Goal: Navigation & Orientation: Find specific page/section

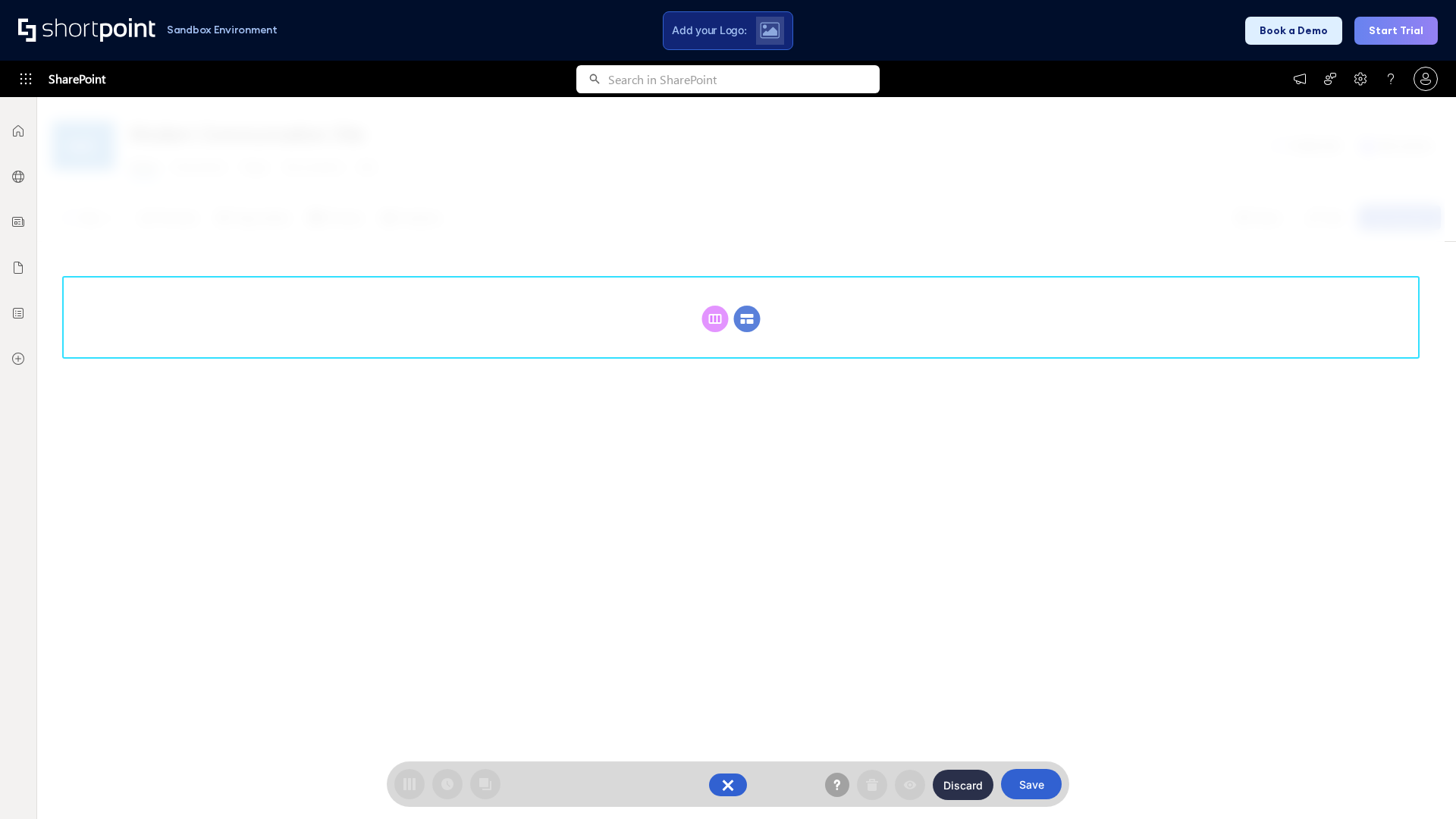
scroll to position [209, 0]
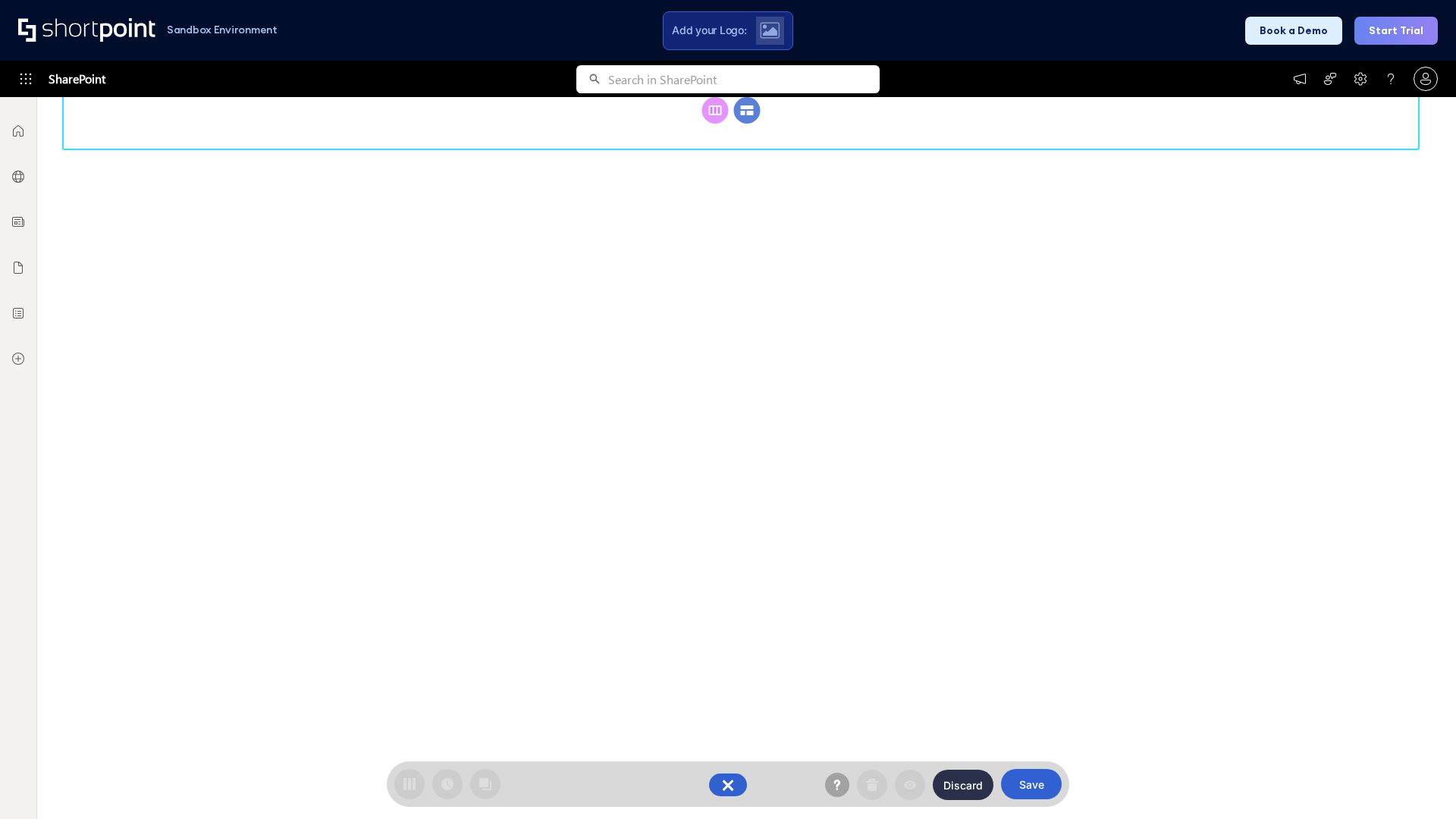
click at [747, 124] on circle at bounding box center [747, 110] width 27 height 27
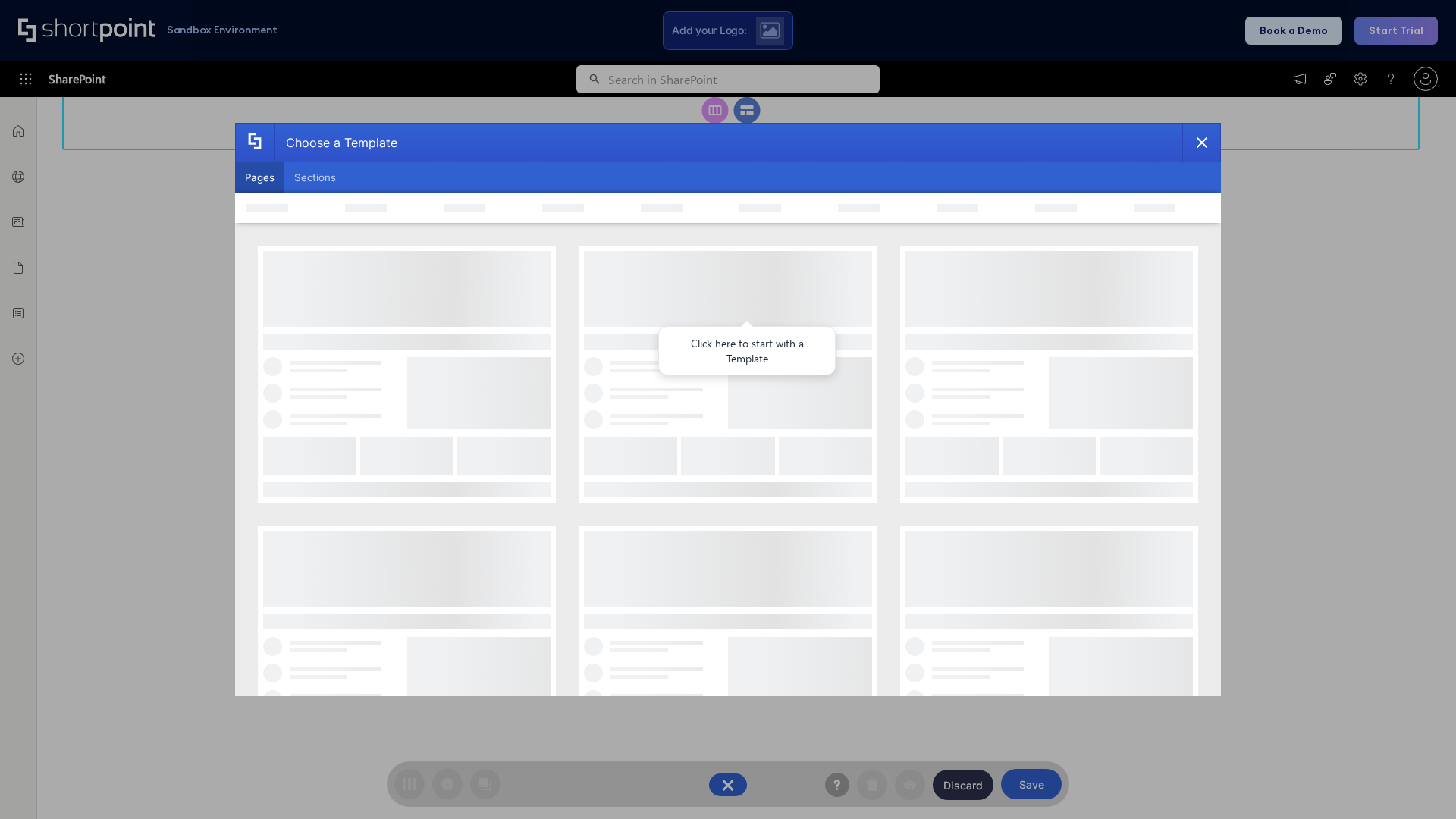
scroll to position [0, 0]
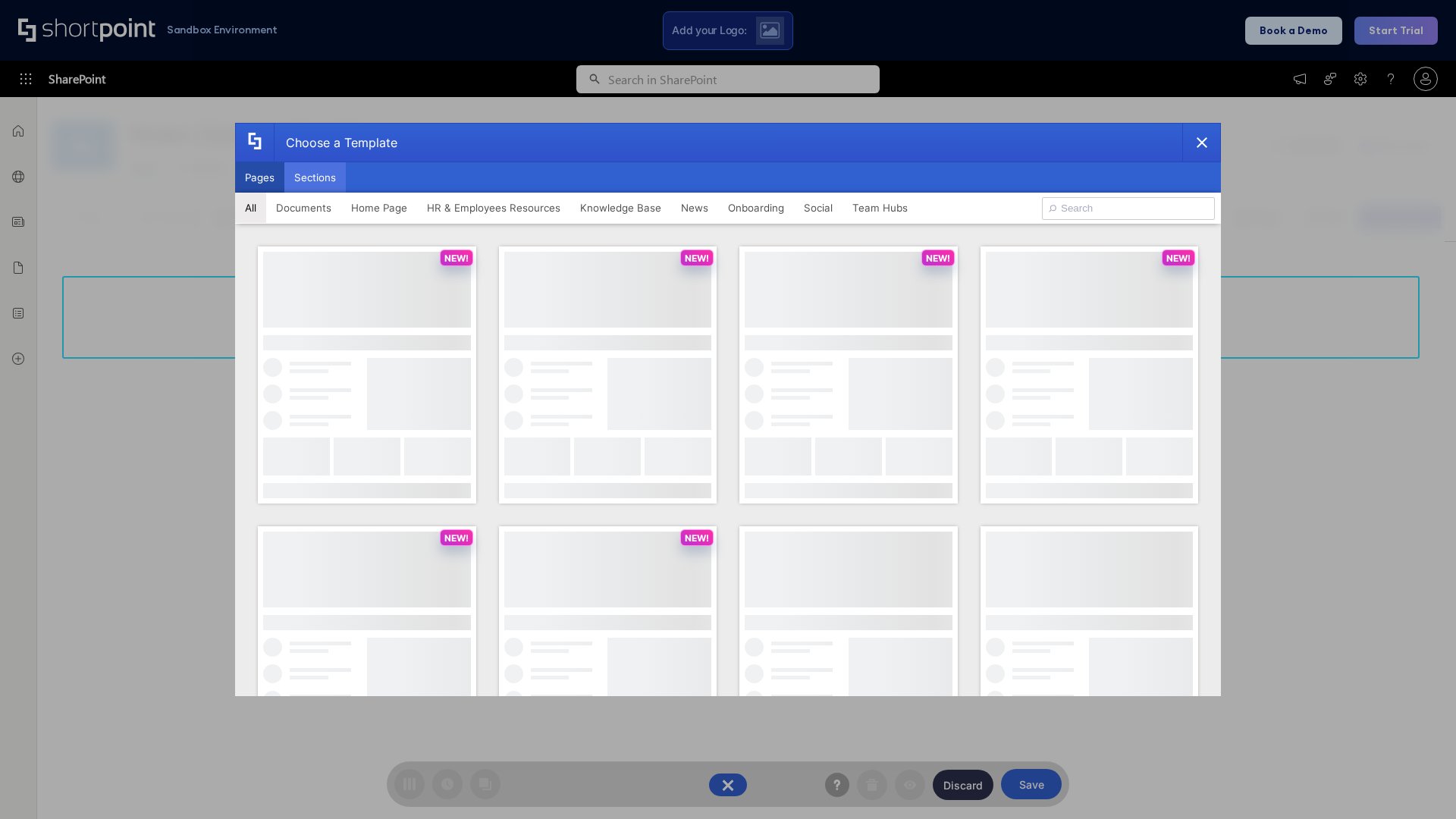
click at [315, 178] on button "Sections" at bounding box center [315, 178] width 61 height 30
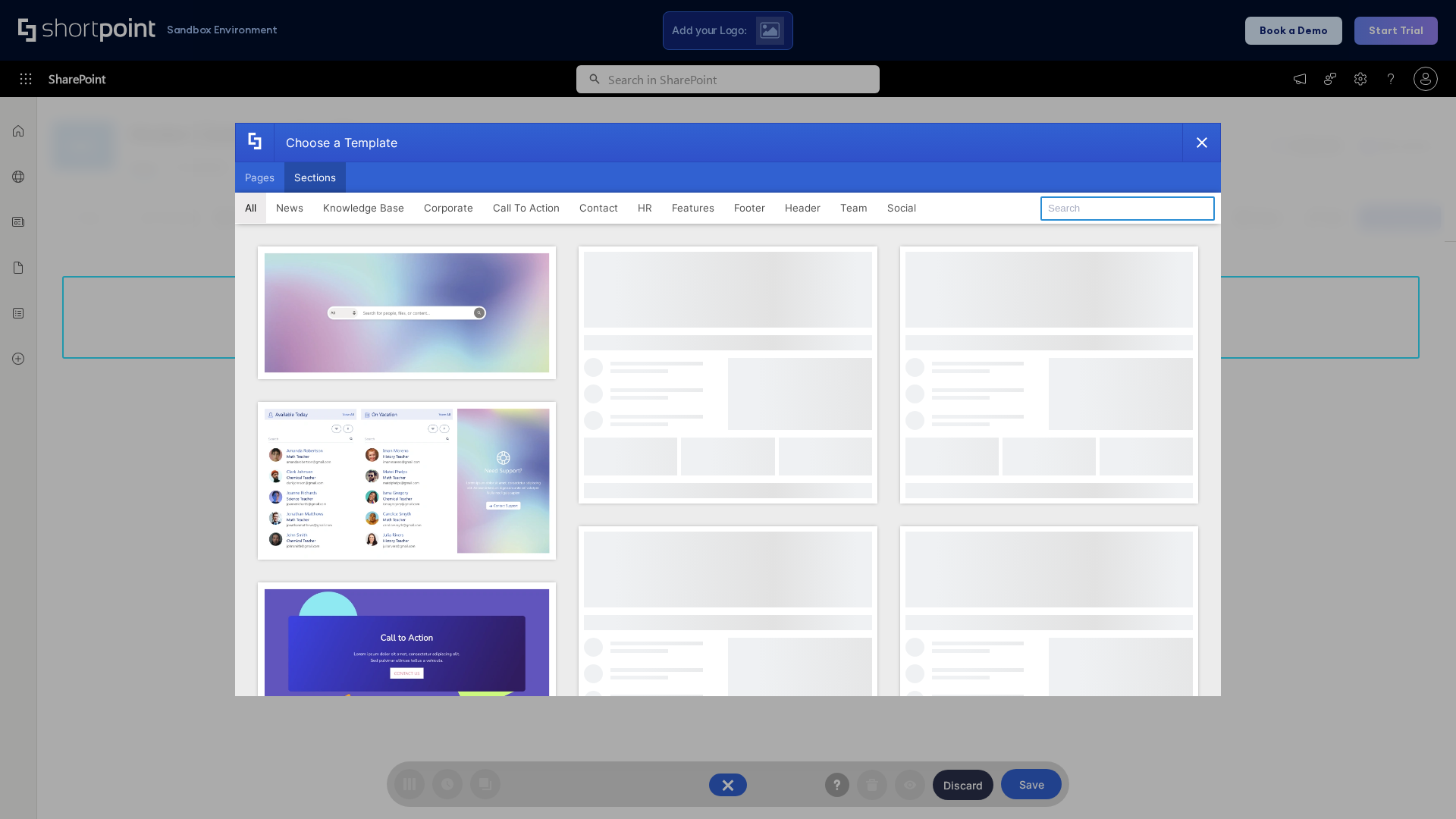
type input "Teammate 1"
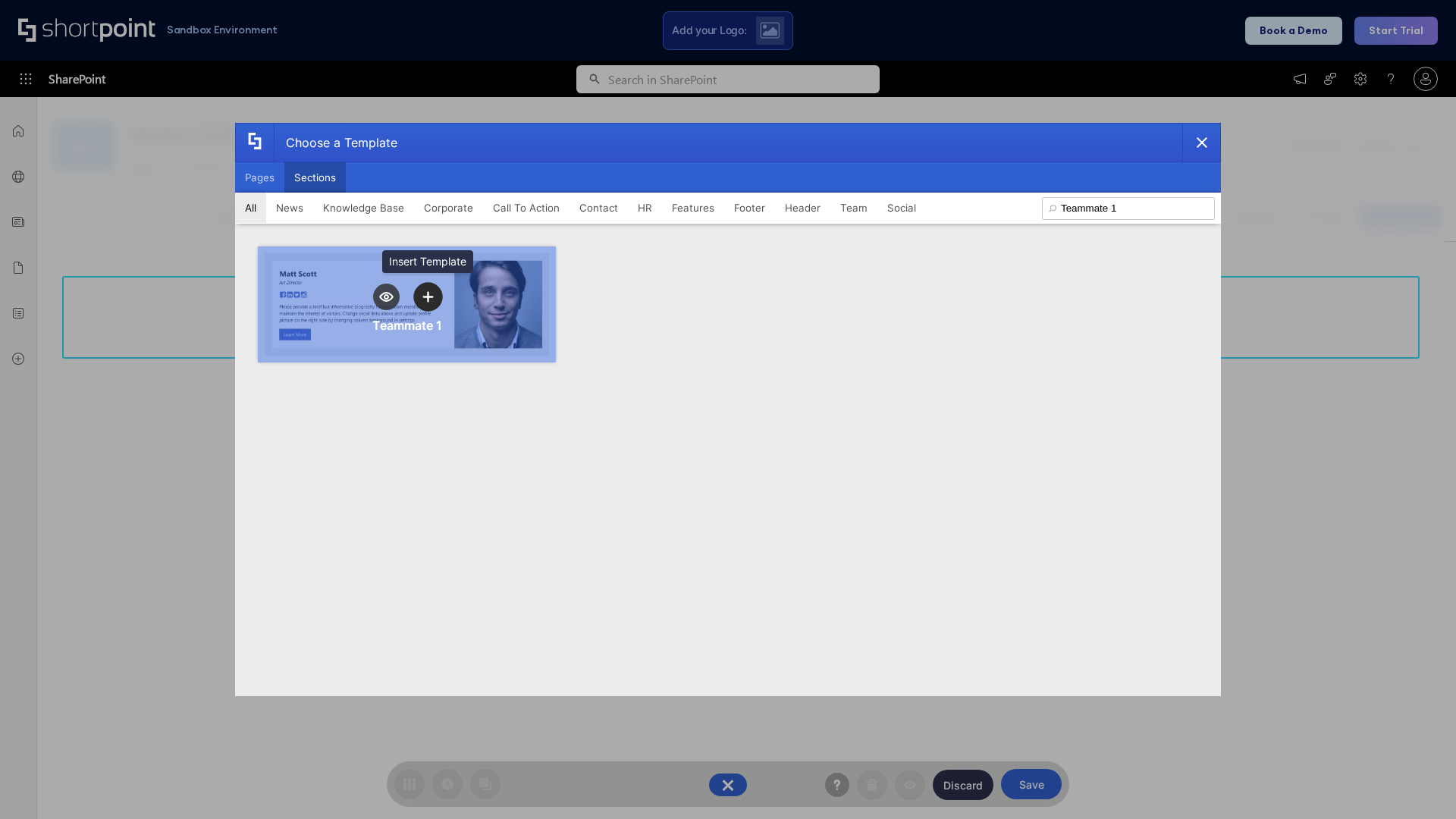
click at [428, 297] on icon "template selector" at bounding box center [428, 297] width 11 height 11
